Goal: Information Seeking & Learning: Understand process/instructions

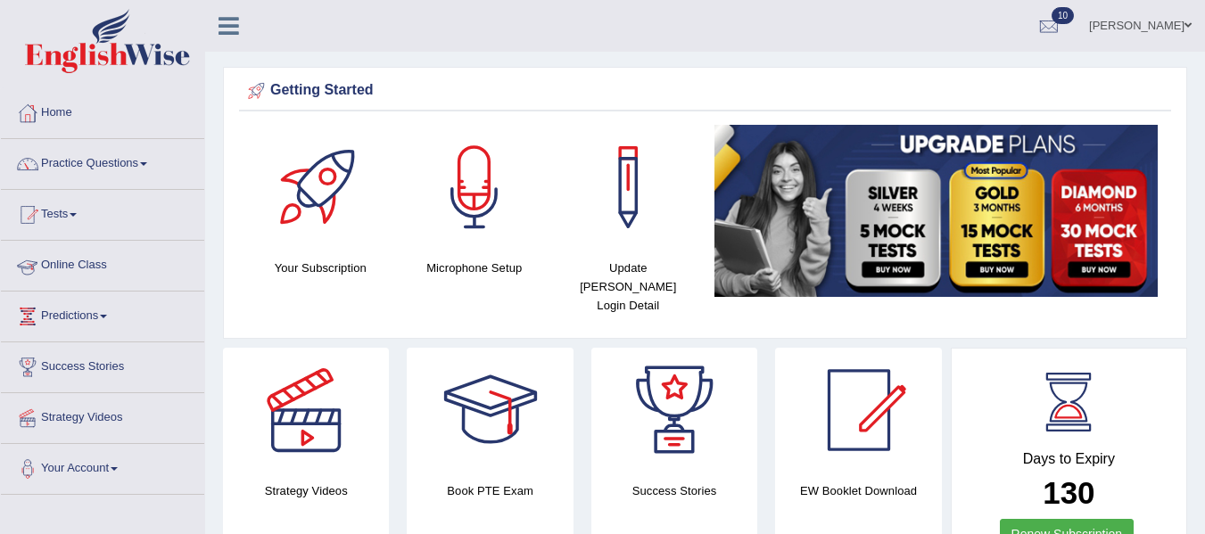
click at [92, 260] on link "Online Class" at bounding box center [102, 263] width 203 height 45
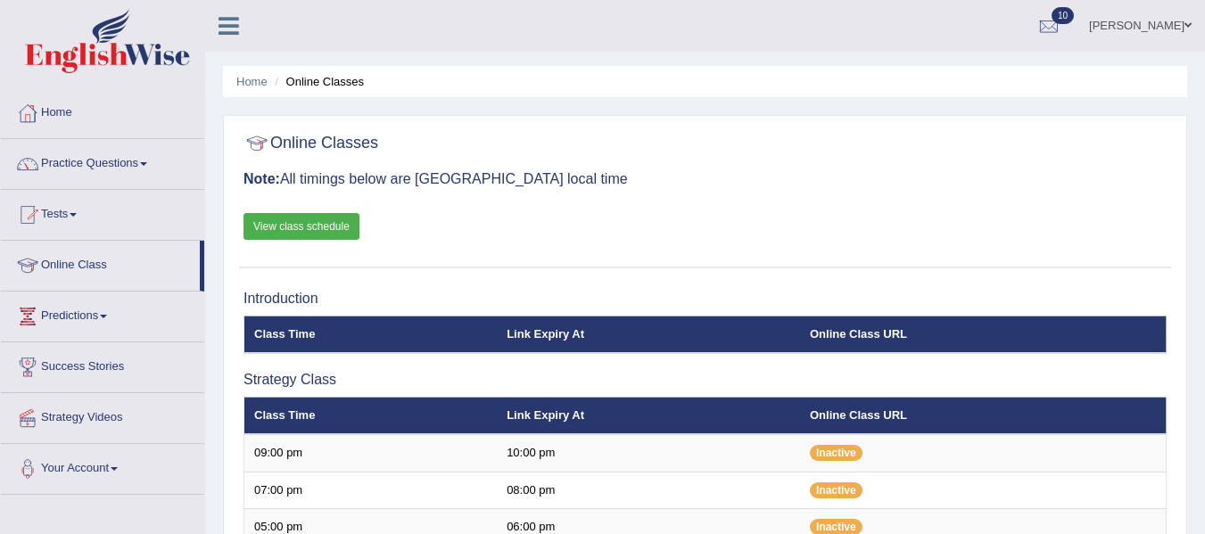
click at [330, 221] on link "View class schedule" at bounding box center [302, 226] width 116 height 27
